Goal: Transaction & Acquisition: Purchase product/service

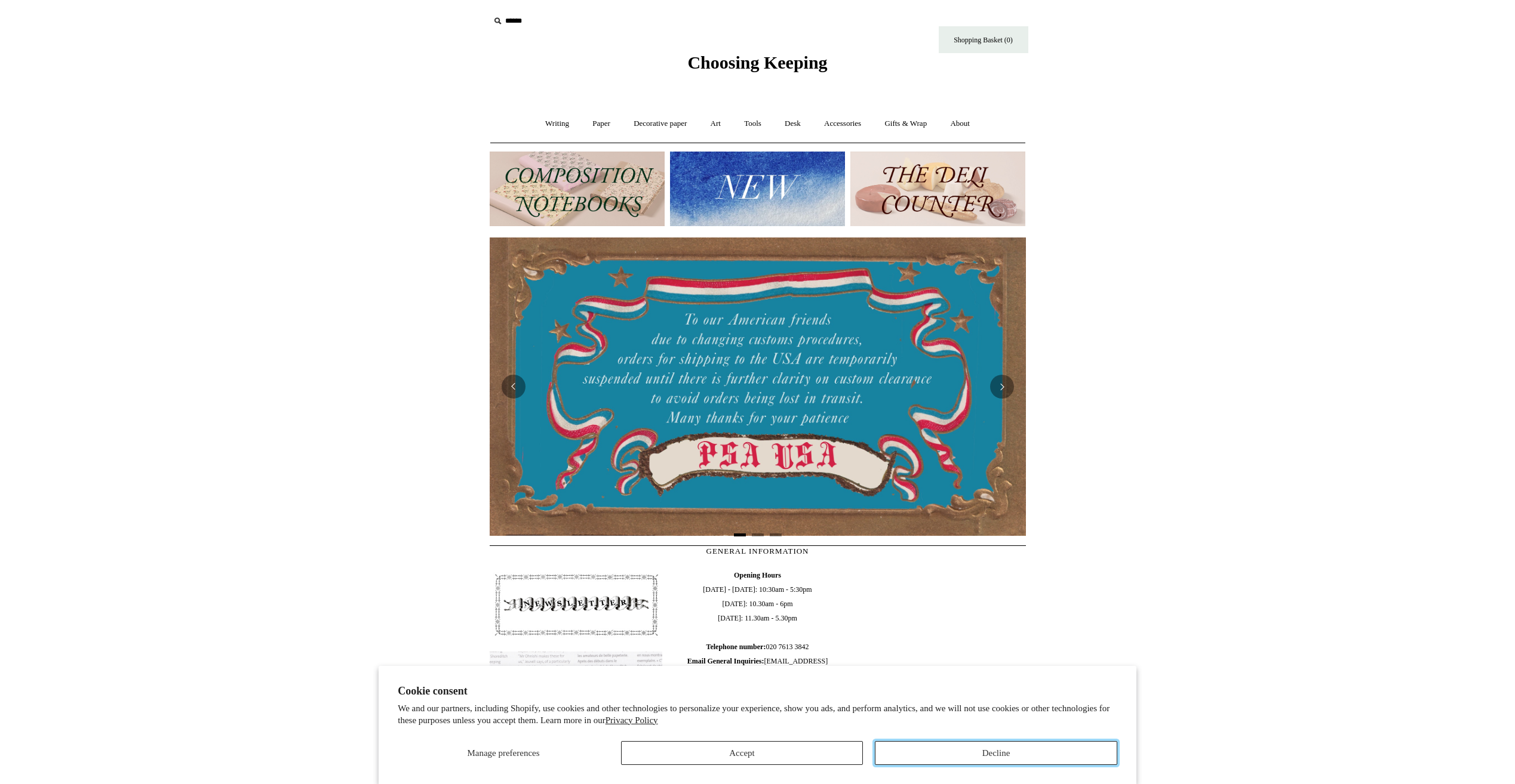
drag, startPoint x: 0, startPoint y: 0, endPoint x: 950, endPoint y: 748, distance: 1209.1
click at [950, 748] on button "Decline" at bounding box center [996, 753] width 242 height 24
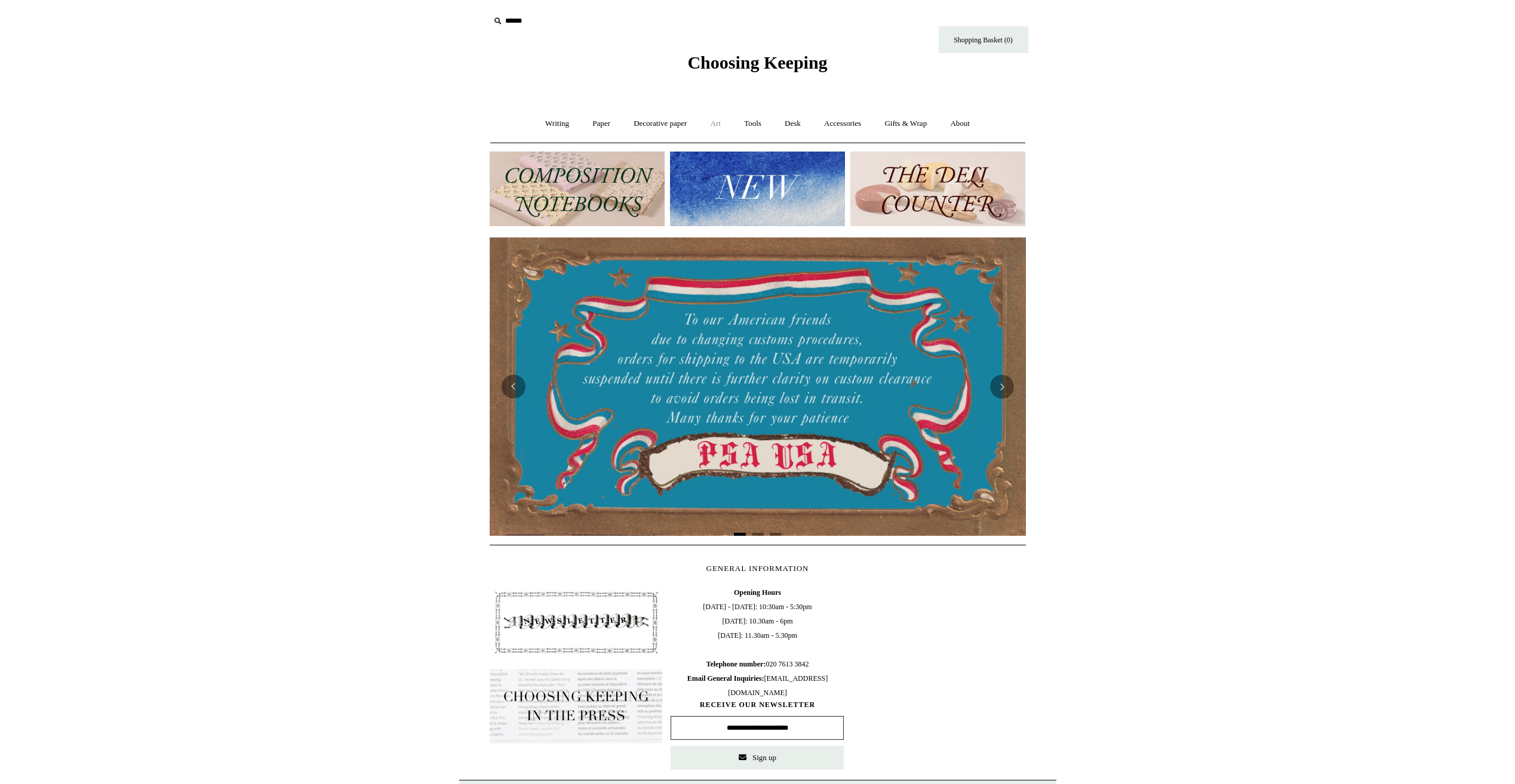
click at [718, 122] on link "Art +" at bounding box center [715, 124] width 32 height 32
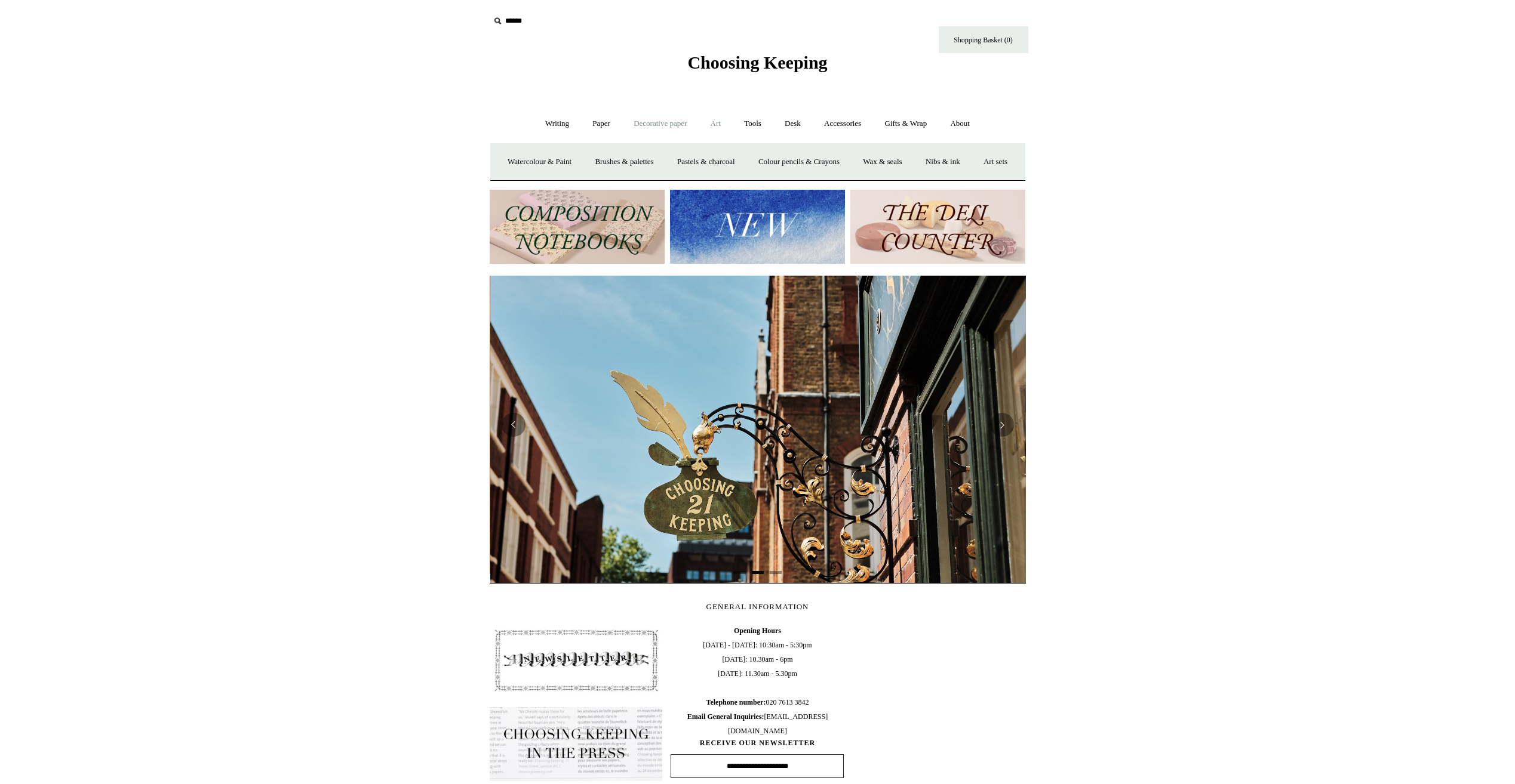
scroll to position [0, 536]
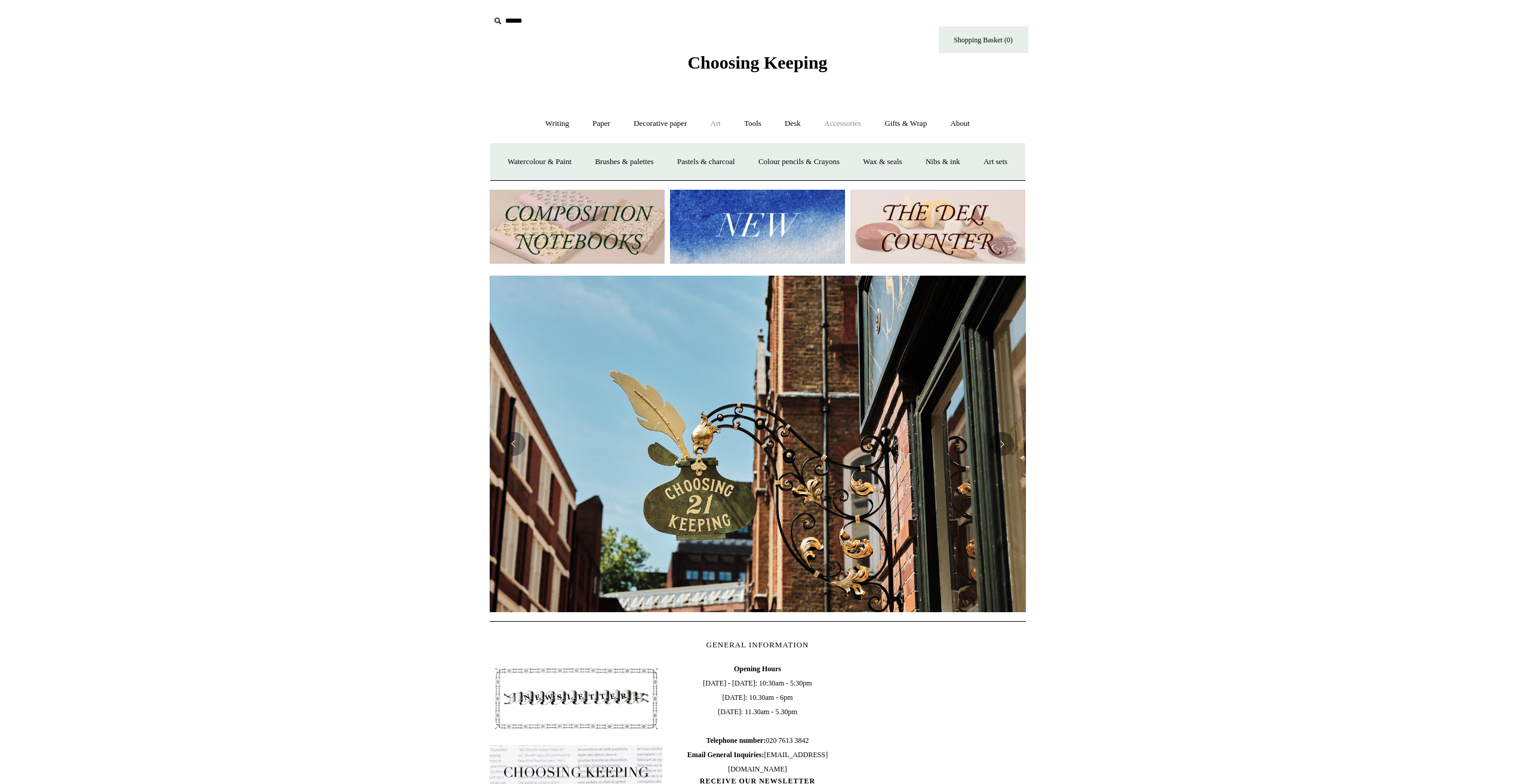
click at [843, 126] on link "Accessories +" at bounding box center [843, 124] width 59 height 32
click at [700, 156] on link "Paperweights +" at bounding box center [685, 162] width 63 height 32
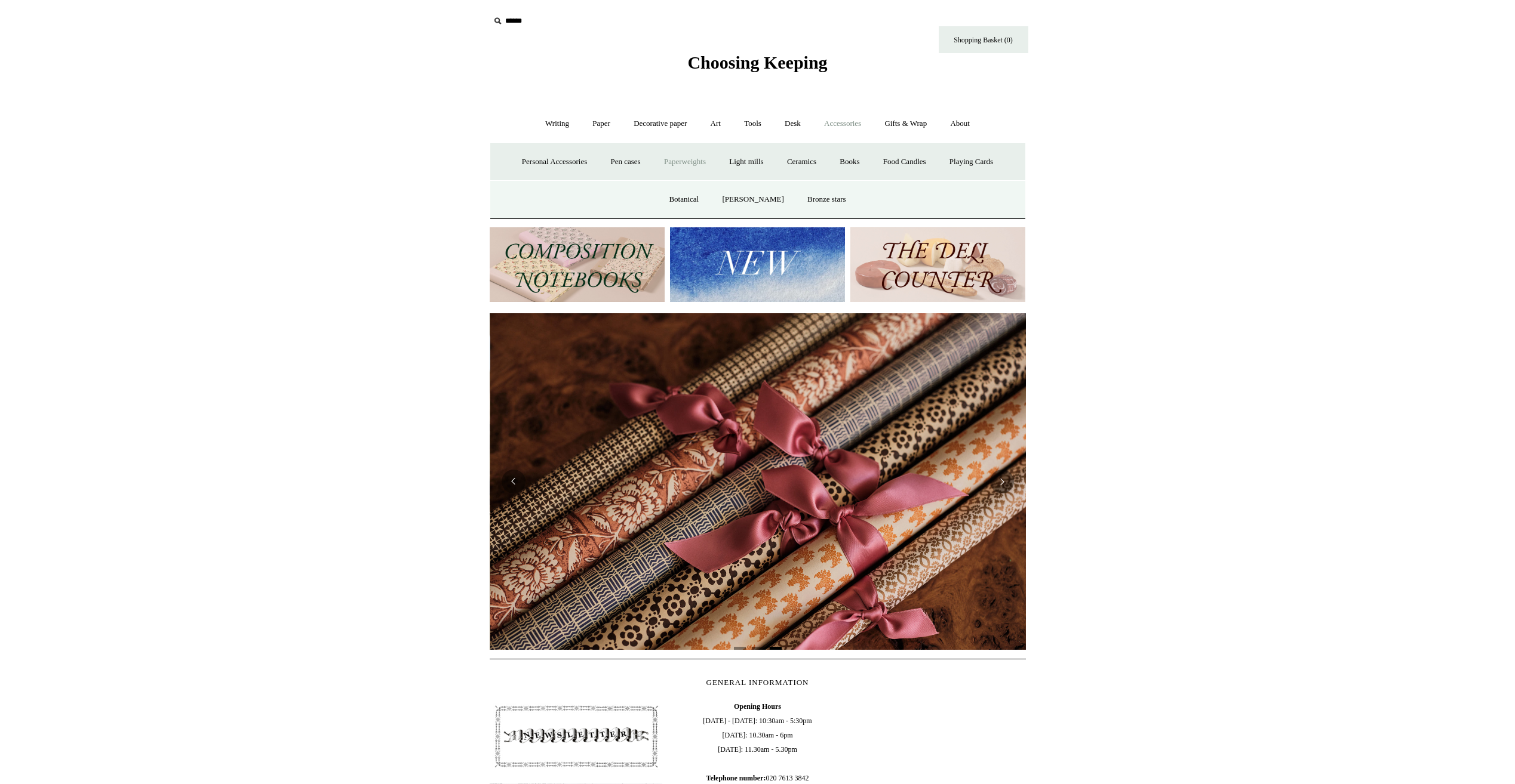
scroll to position [0, 1073]
click at [697, 195] on link "Botanical" at bounding box center [684, 199] width 51 height 32
